Goal: Task Accomplishment & Management: Use online tool/utility

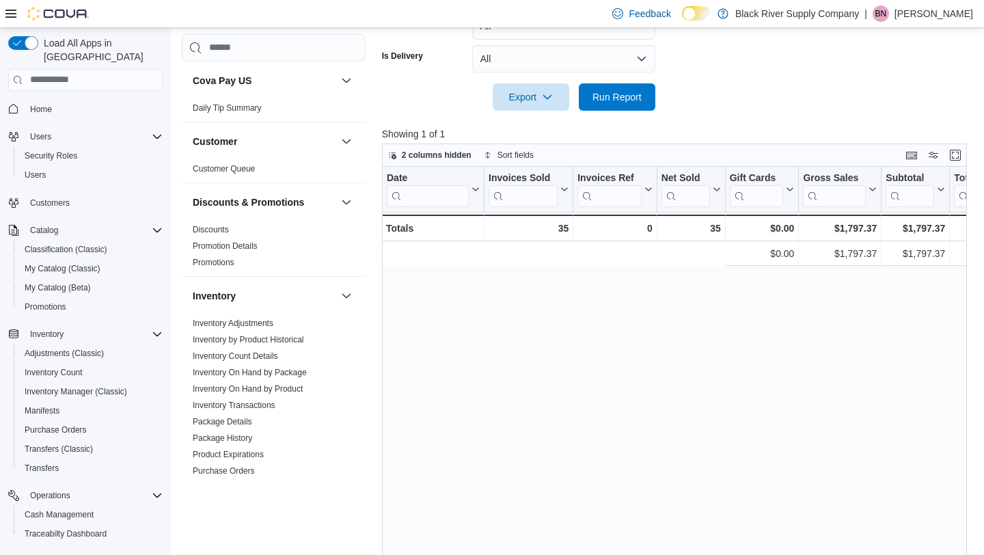
scroll to position [0, 432]
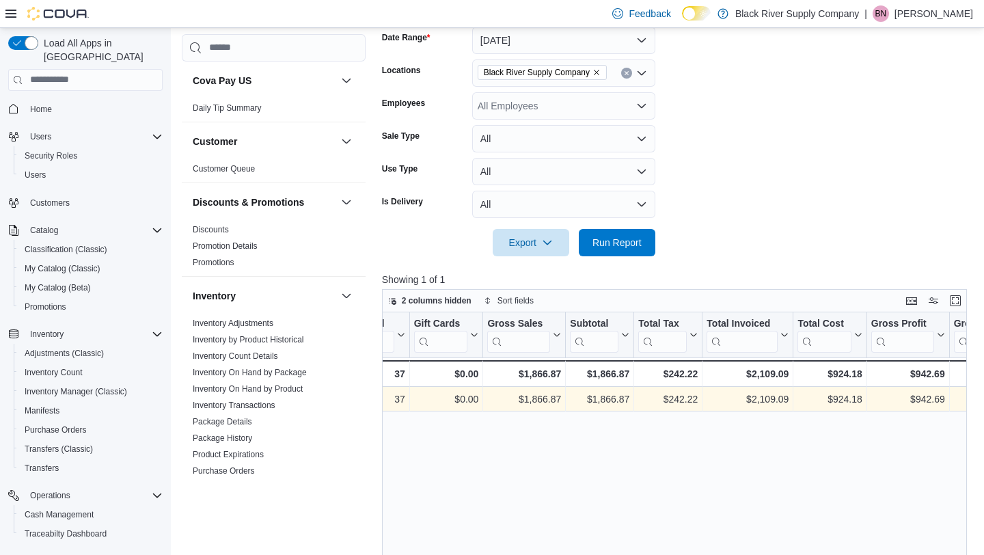
scroll to position [0, 321]
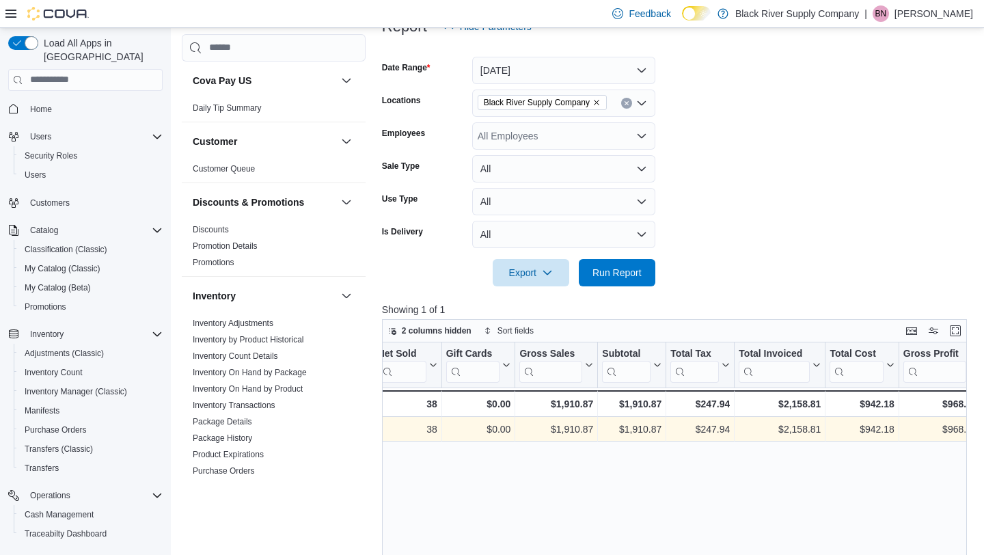
scroll to position [0, 297]
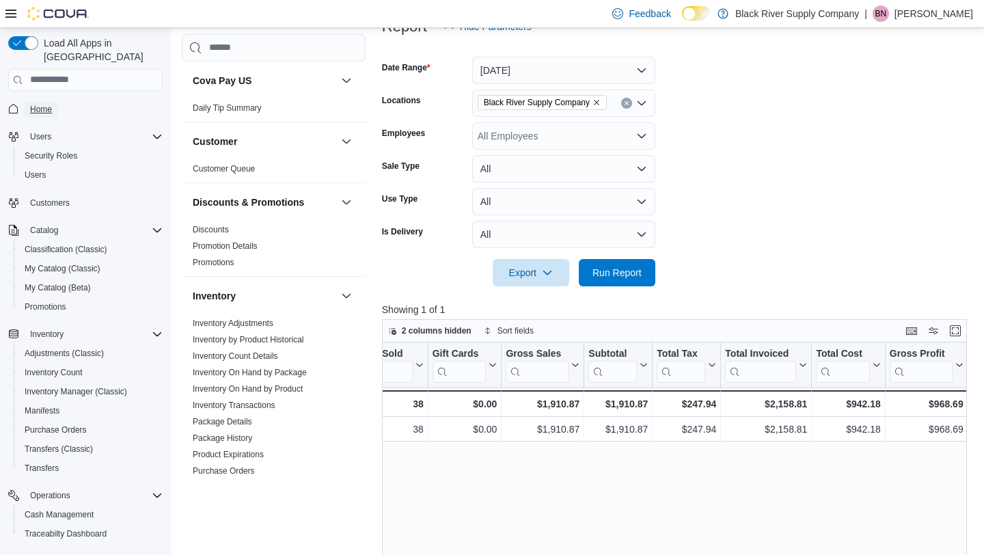
click at [47, 104] on span "Home" at bounding box center [41, 109] width 22 height 11
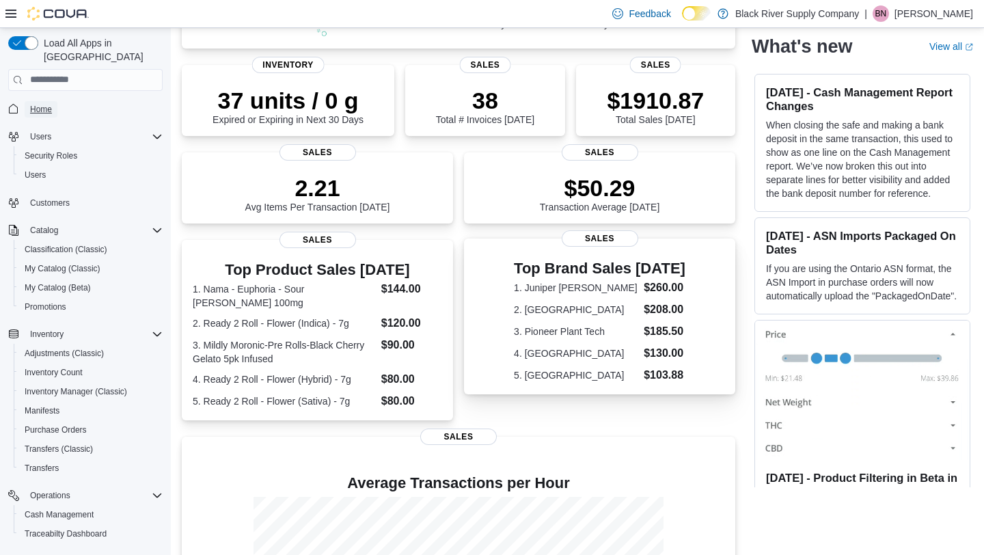
scroll to position [176, 0]
click at [552, 288] on dt "1. Juniper [PERSON_NAME]" at bounding box center [576, 289] width 124 height 14
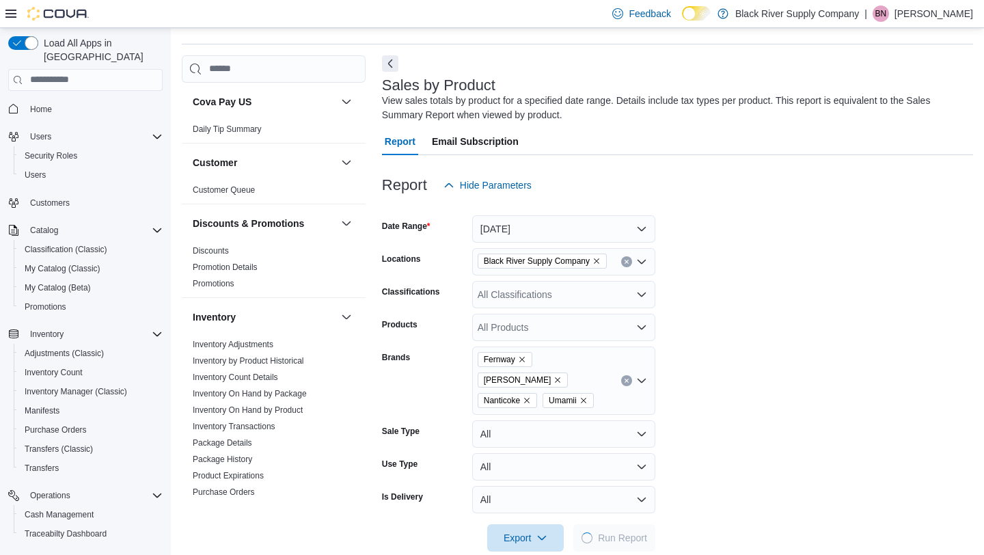
scroll to position [42, 0]
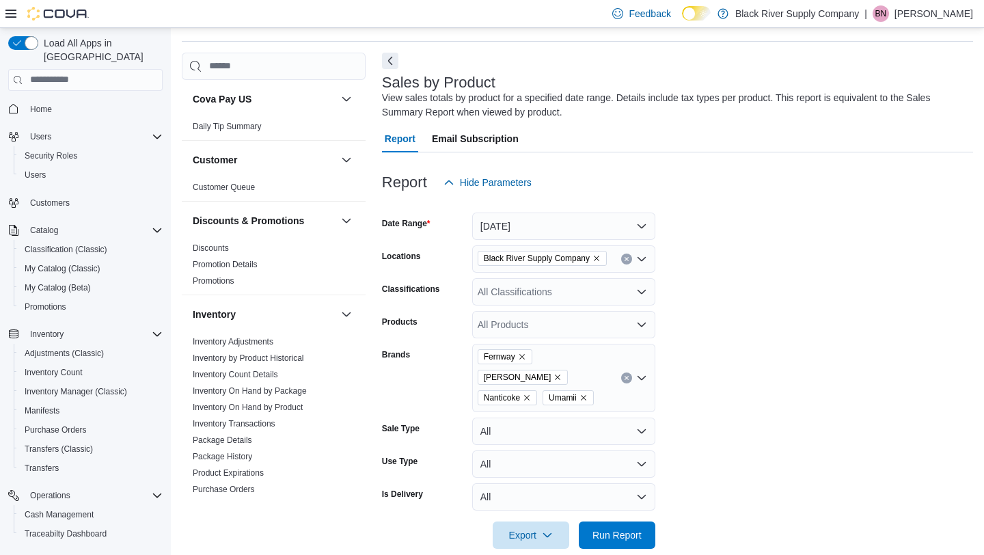
click at [588, 394] on icon "Remove Umamii from selection in this group" at bounding box center [584, 398] width 8 height 8
click at [523, 359] on icon "Remove Fernway from selection in this group" at bounding box center [522, 357] width 8 height 8
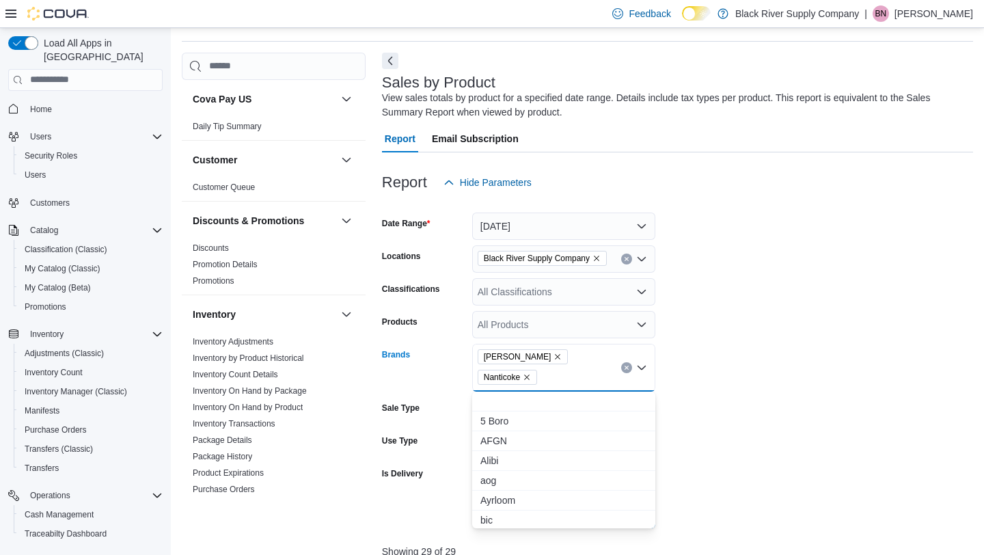
click at [530, 375] on icon "Remove Nanticoke from selection in this group" at bounding box center [526, 377] width 5 height 5
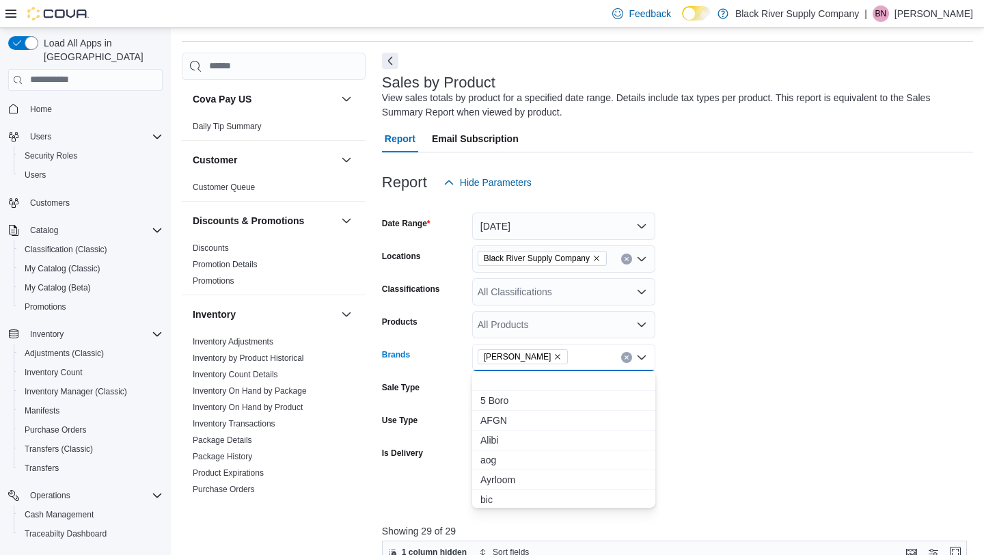
click at [760, 376] on form "Date Range [DATE] Locations Black River Supply Company Classifications All Clas…" at bounding box center [677, 352] width 591 height 312
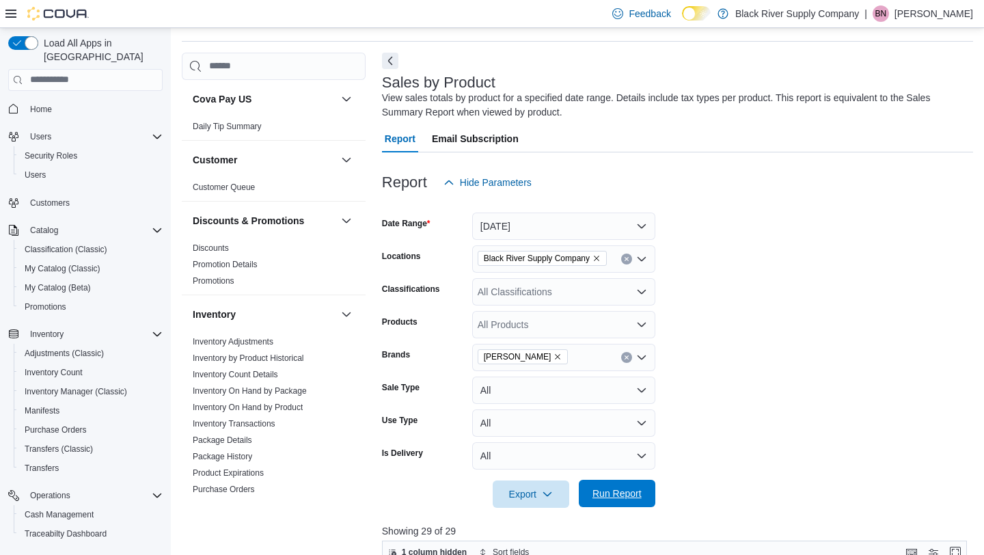
click at [626, 497] on span "Run Report" at bounding box center [617, 494] width 49 height 14
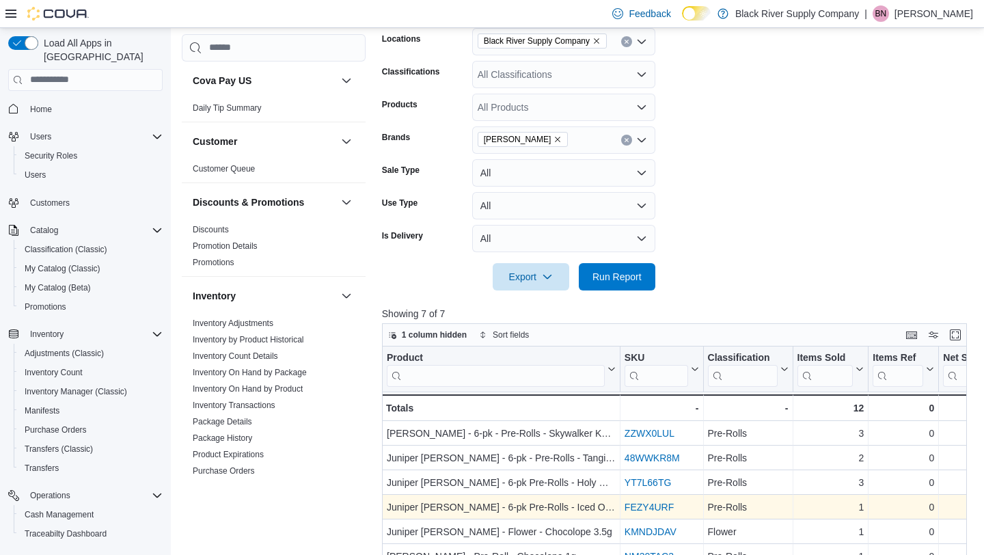
scroll to position [257, 0]
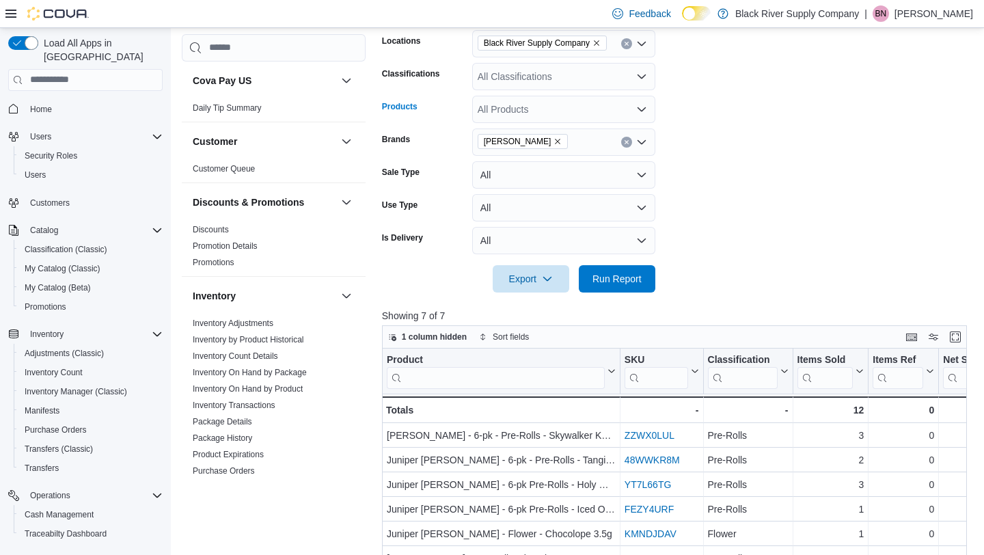
click at [638, 111] on icon "Open list of options" at bounding box center [641, 109] width 11 height 11
type input "*"
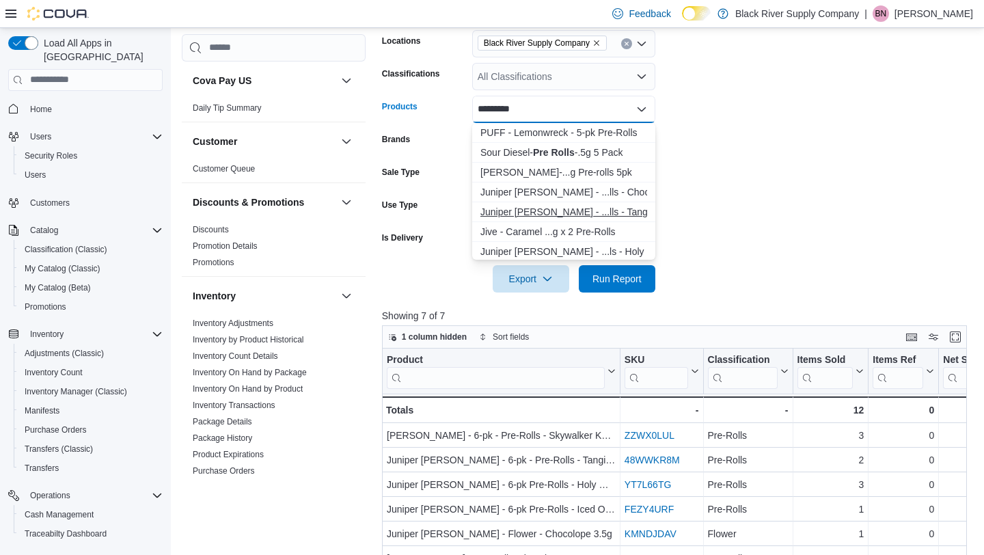
type input "*********"
click at [592, 205] on div "Juniper [PERSON_NAME] - ...lls - Tangilope" at bounding box center [564, 212] width 167 height 14
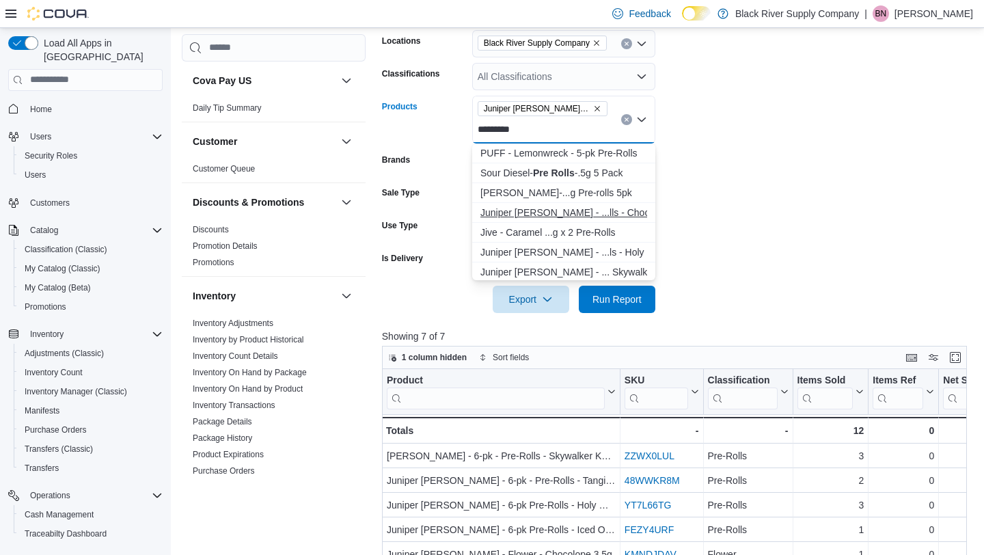
type input "*********"
click at [582, 211] on div "Juniper [PERSON_NAME] - ...lls - Chocolope" at bounding box center [564, 213] width 167 height 14
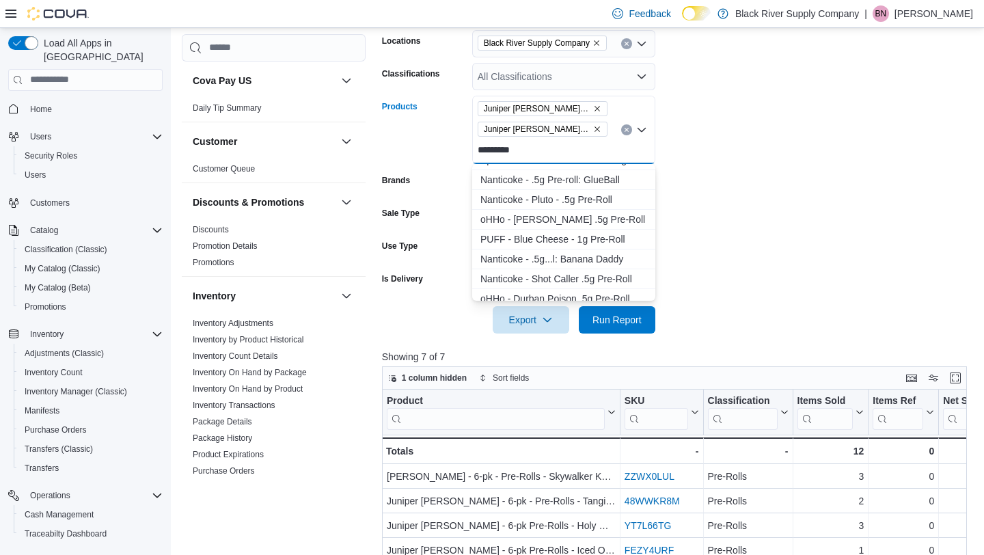
scroll to position [408, 0]
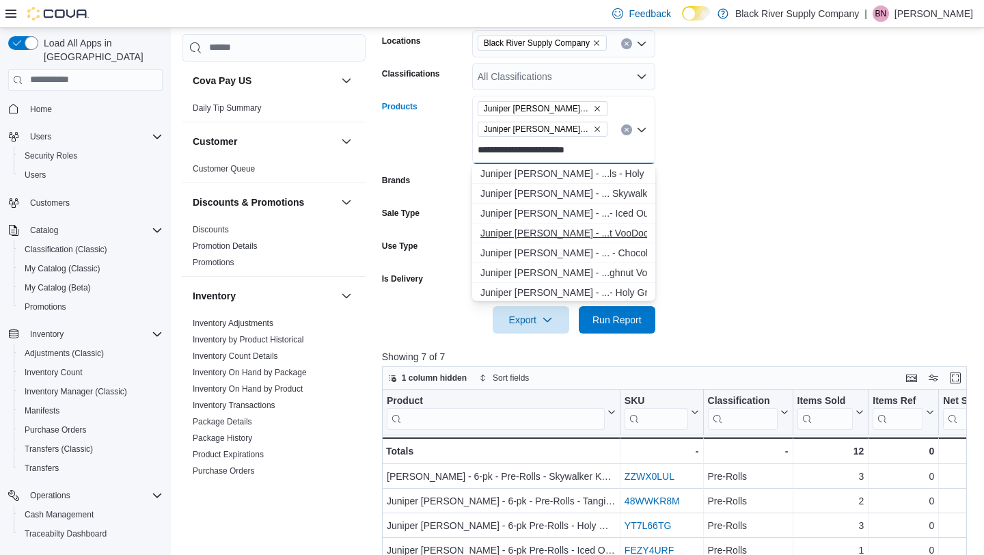
type input "**********"
click at [579, 230] on div "Juniper [PERSON_NAME] - ...t VooDoo 6-pack" at bounding box center [564, 233] width 167 height 14
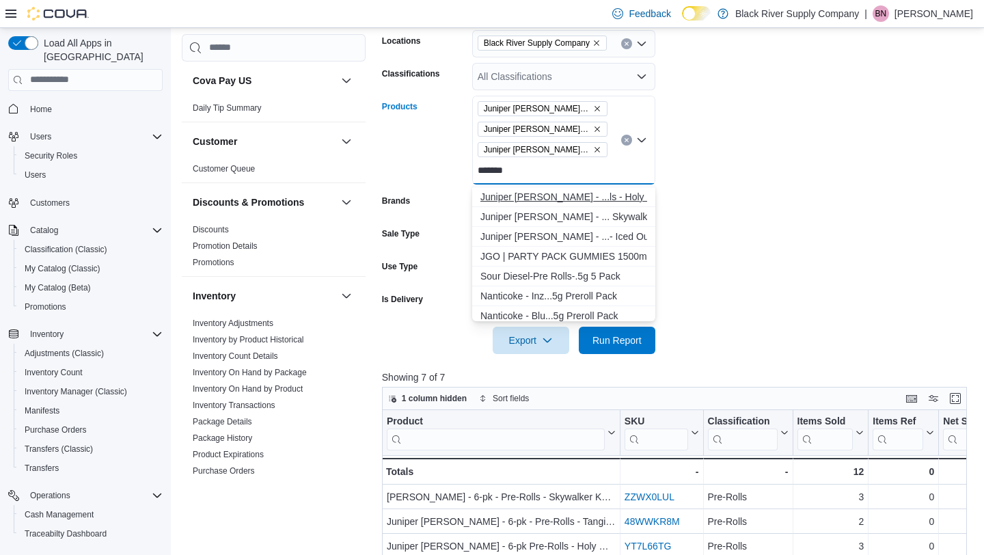
scroll to position [81, 0]
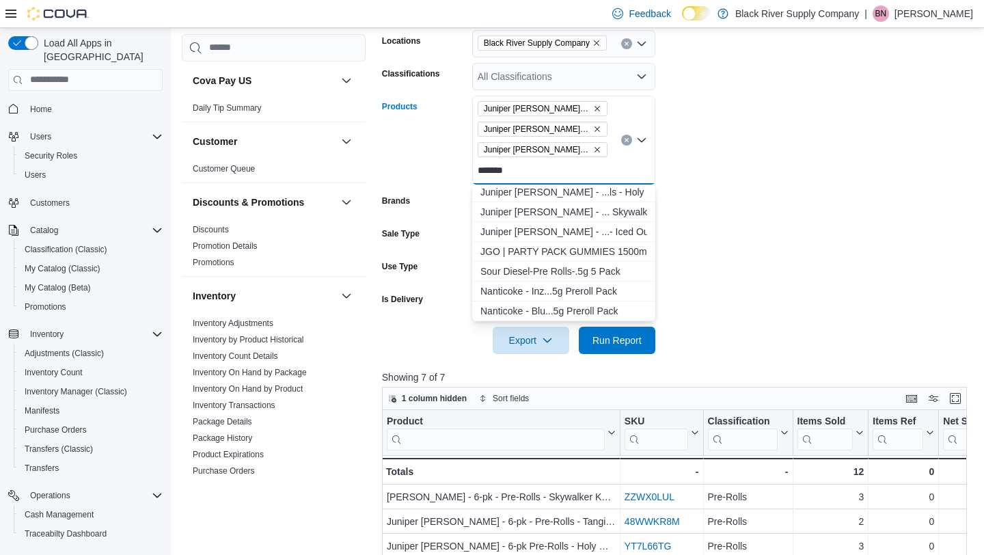
type input "******"
click at [753, 263] on form "Date Range [DATE] Locations Black River Supply Company Classifications All Clas…" at bounding box center [677, 167] width 591 height 373
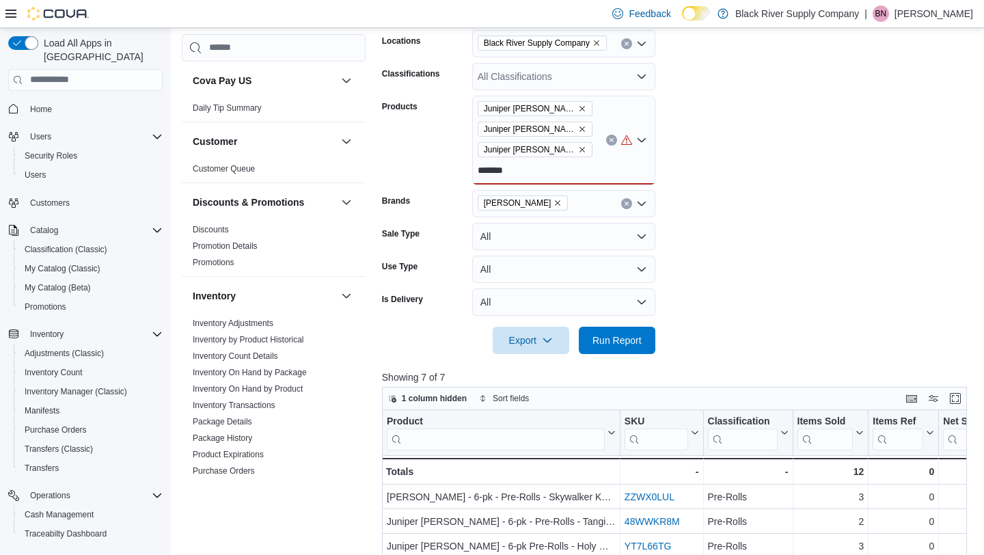
click at [598, 172] on div "Juniper [PERSON_NAME] - 6-pk - Pre-Rolls - Tangilope Juniper [PERSON_NAME] - 6-…" at bounding box center [563, 140] width 183 height 89
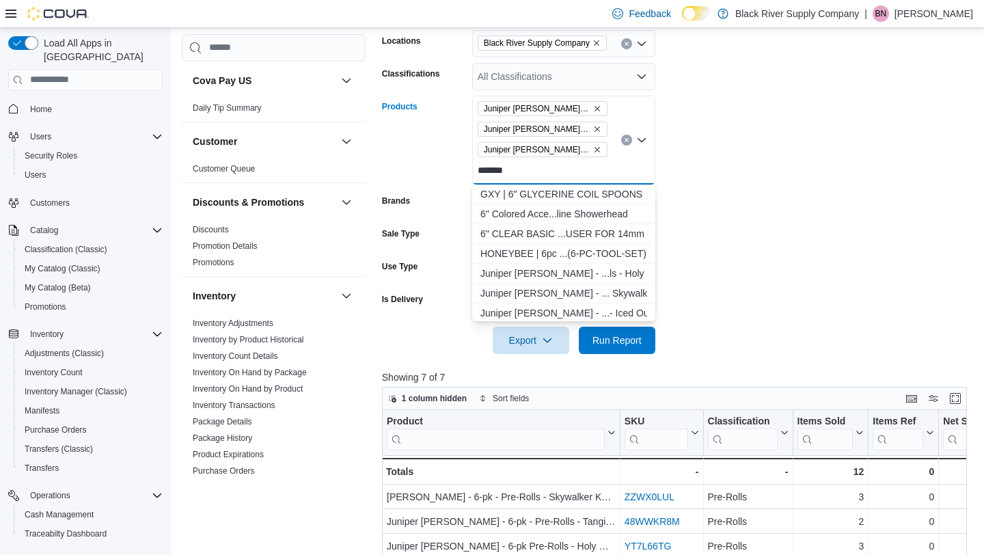
click at [626, 140] on icon "Clear input" at bounding box center [626, 139] width 5 height 5
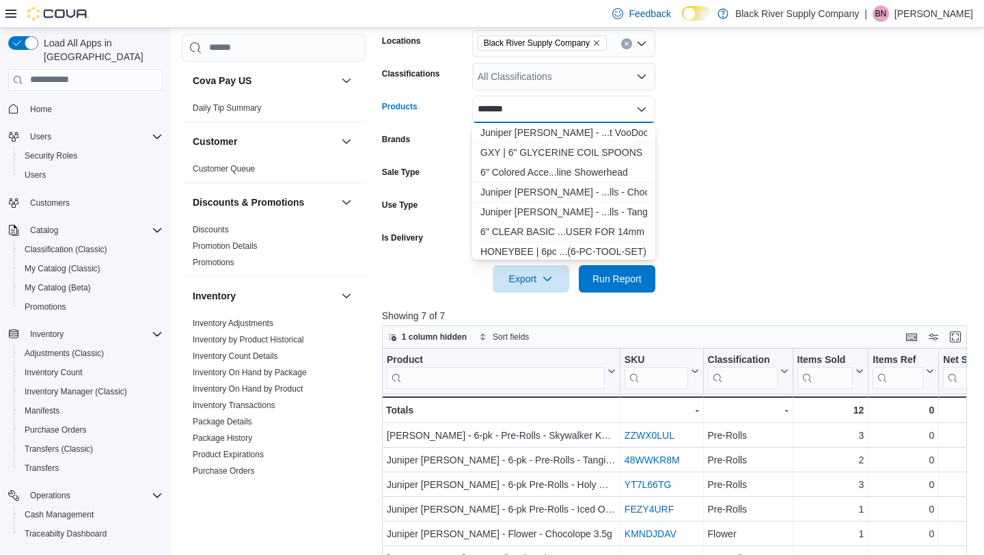
click at [749, 152] on form "Date Range [DATE] Locations Black River Supply Company Classifications All Clas…" at bounding box center [677, 137] width 591 height 312
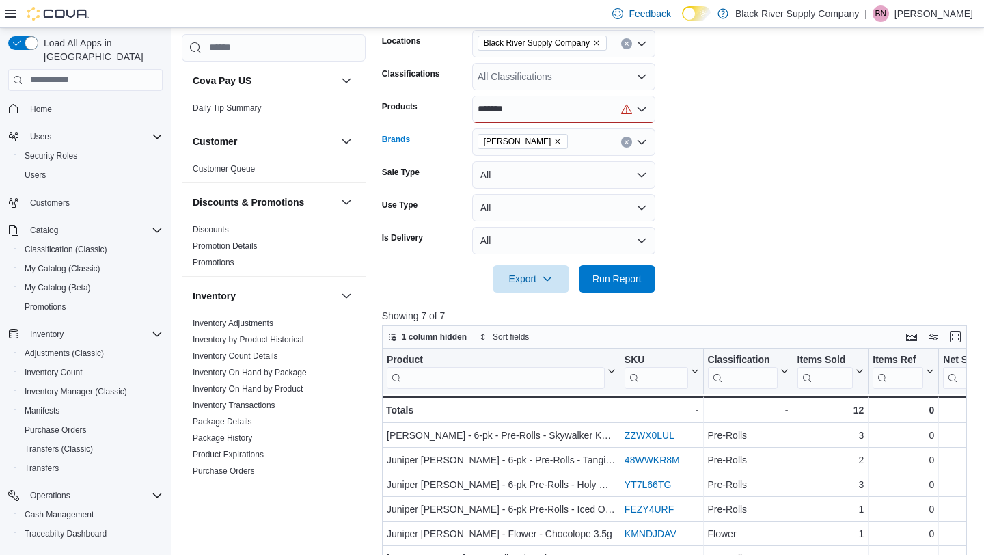
click at [579, 138] on div "[PERSON_NAME]" at bounding box center [563, 142] width 183 height 27
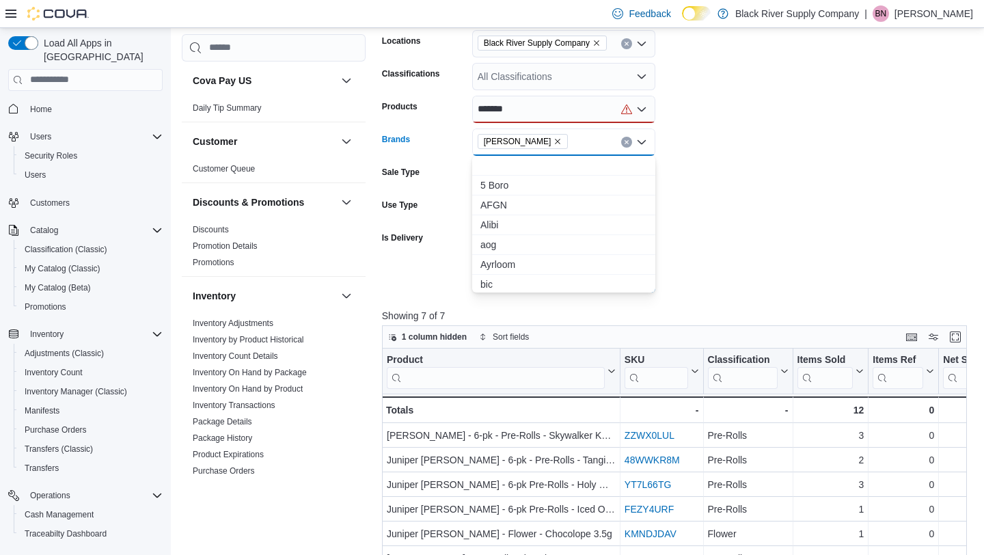
click at [556, 141] on icon "Remove Juniper Jill from selection in this group" at bounding box center [558, 141] width 5 height 5
click at [641, 108] on icon "Open list of options" at bounding box center [641, 109] width 11 height 11
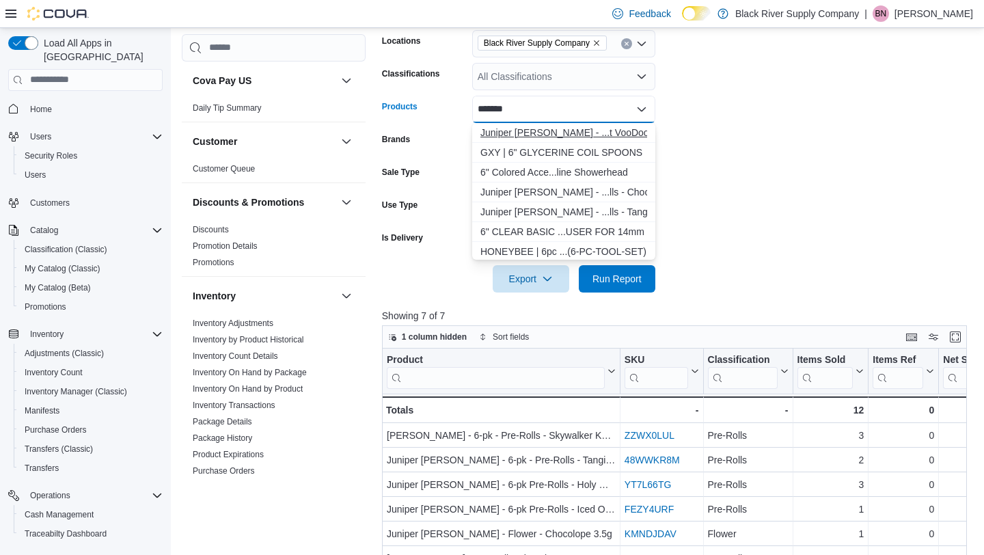
click at [591, 134] on div "Juniper [PERSON_NAME] - ...t VooDoo 6-pack" at bounding box center [564, 133] width 167 height 14
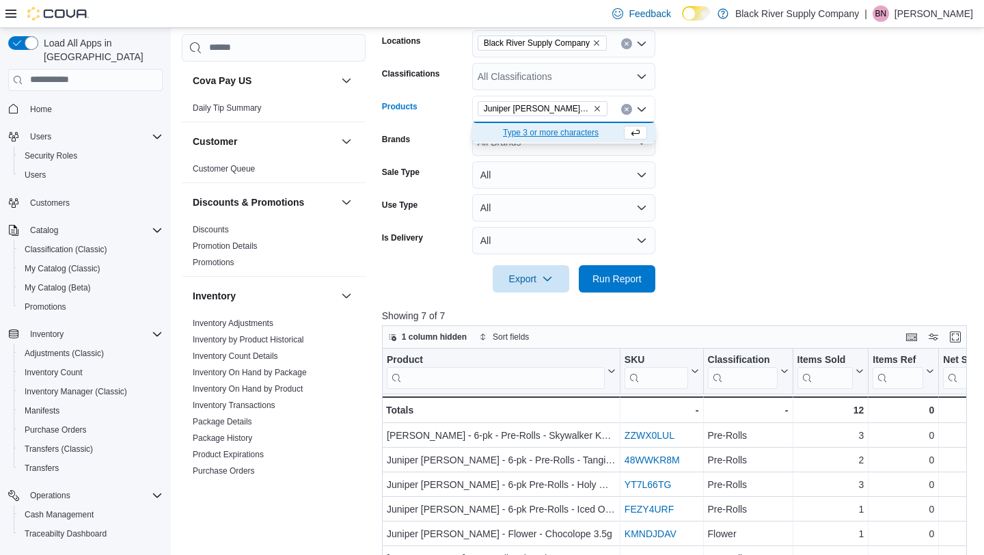
click at [591, 134] on span "Type 3 or more characters" at bounding box center [551, 133] width 141 height 14
click at [628, 109] on icon "Clear input" at bounding box center [626, 109] width 5 height 5
click at [731, 143] on form "Date Range [DATE] Locations Black River Supply Company Classifications All Clas…" at bounding box center [677, 137] width 591 height 312
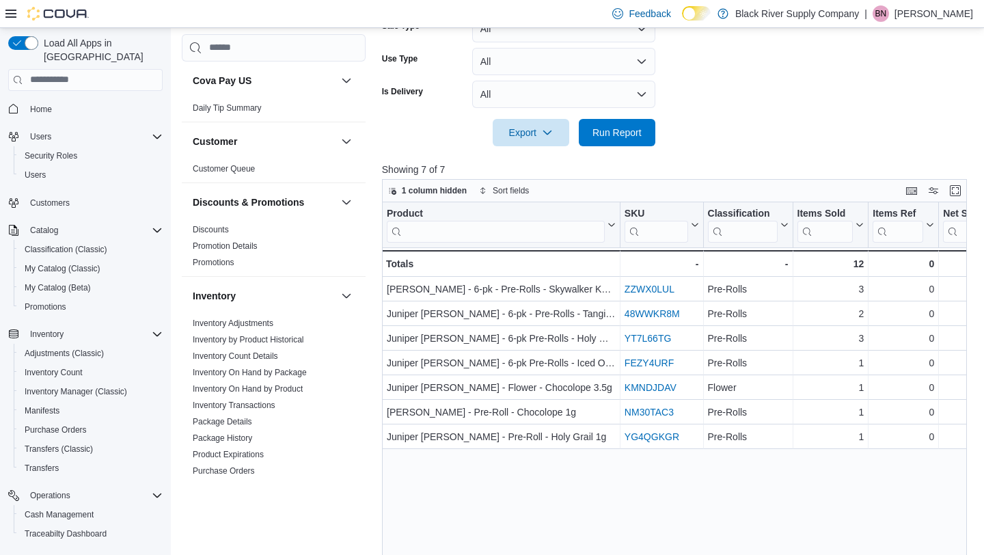
scroll to position [409, 0]
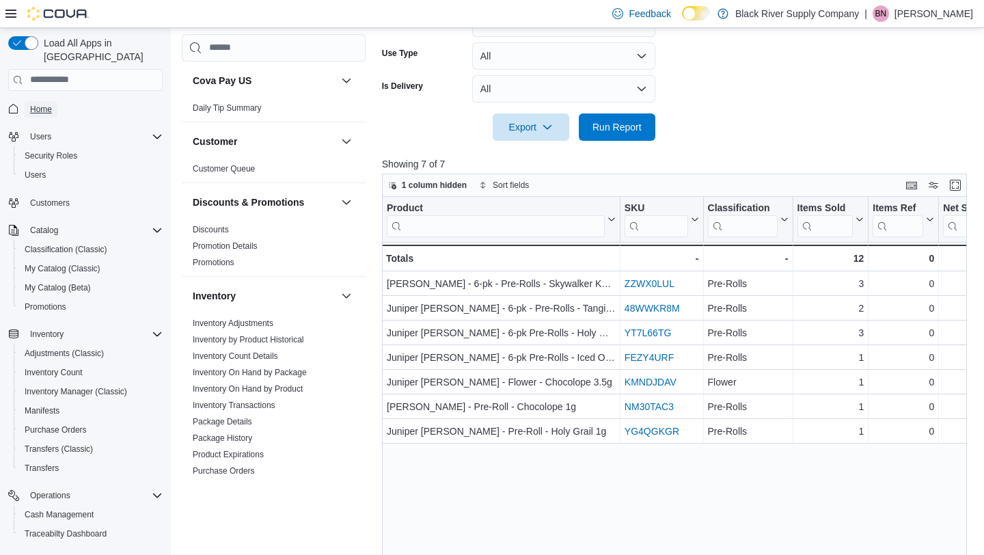
click at [38, 104] on span "Home" at bounding box center [41, 109] width 22 height 11
